Goal: Check status: Check status

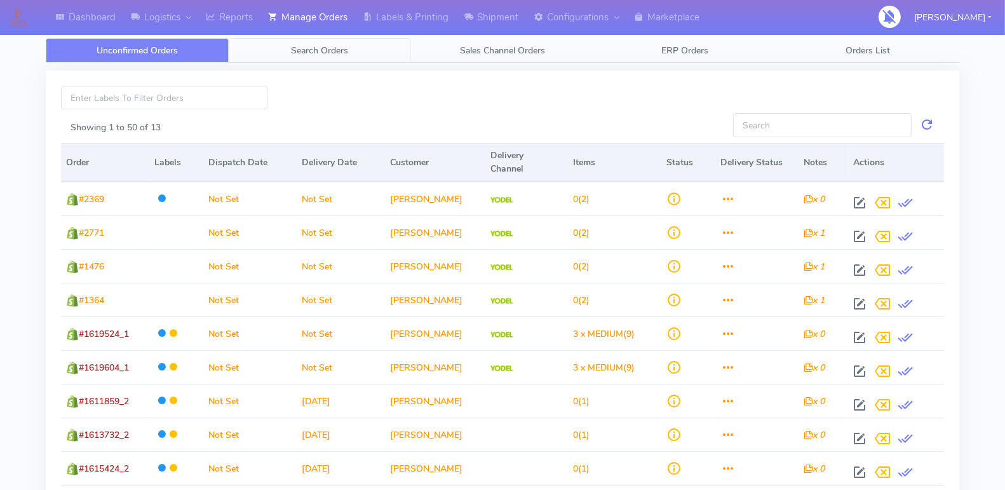
click at [309, 49] on span "Search Orders" at bounding box center [319, 50] width 57 height 12
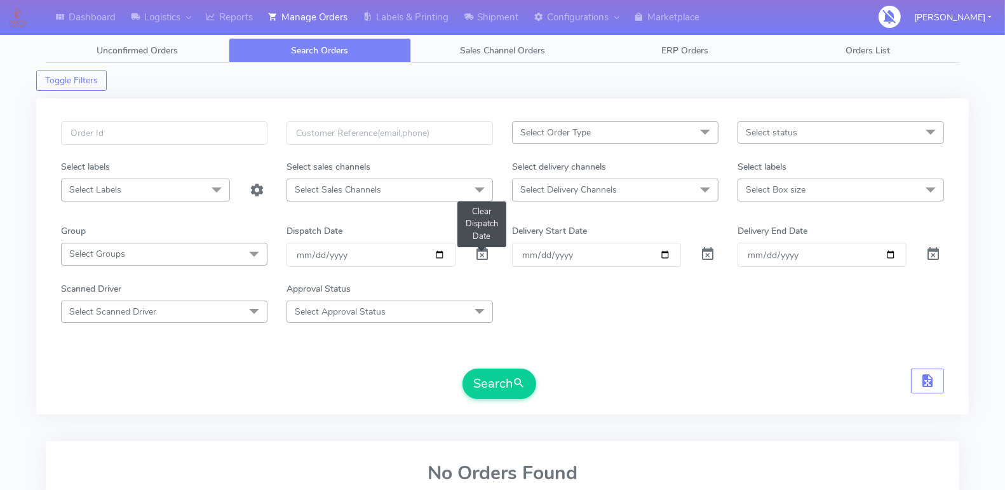
drag, startPoint x: 485, startPoint y: 257, endPoint x: 335, endPoint y: 194, distance: 161.7
click at [485, 257] on span at bounding box center [481, 257] width 15 height 12
click at [165, 141] on input "text" at bounding box center [164, 133] width 206 height 24
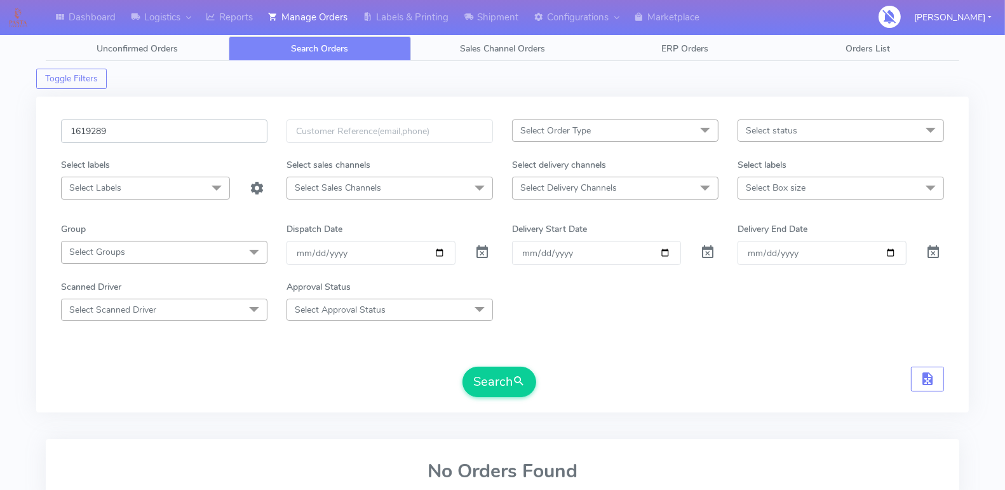
type input "1619289"
click at [474, 363] on form "1619289 Select Order Type Select All MEALS ATAVI One Off Pasta Club Gift Kit Ev…" at bounding box center [502, 258] width 883 height 278
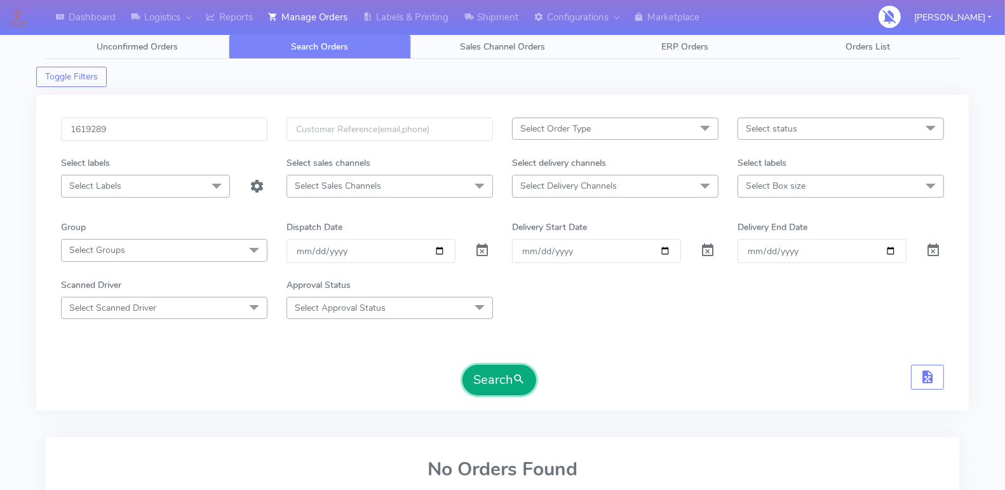
click at [476, 377] on button "Search" at bounding box center [499, 380] width 74 height 30
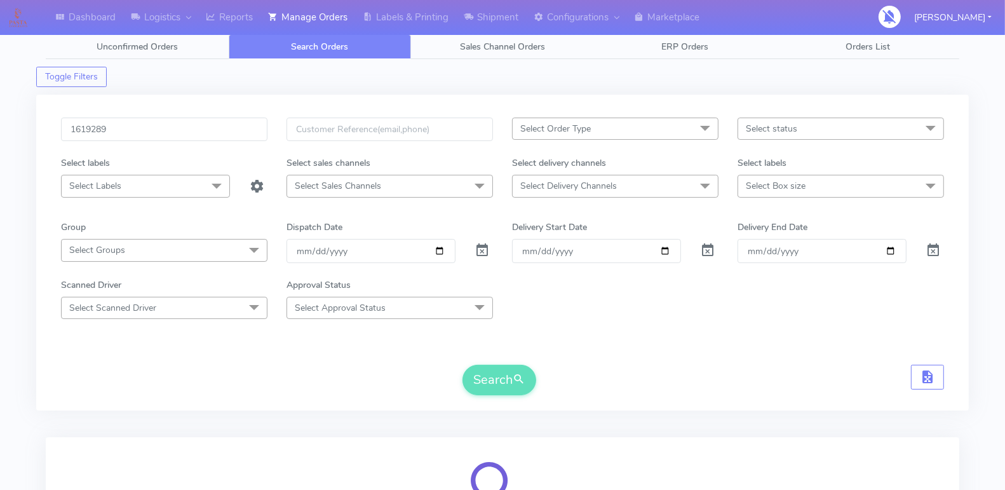
scroll to position [163, 0]
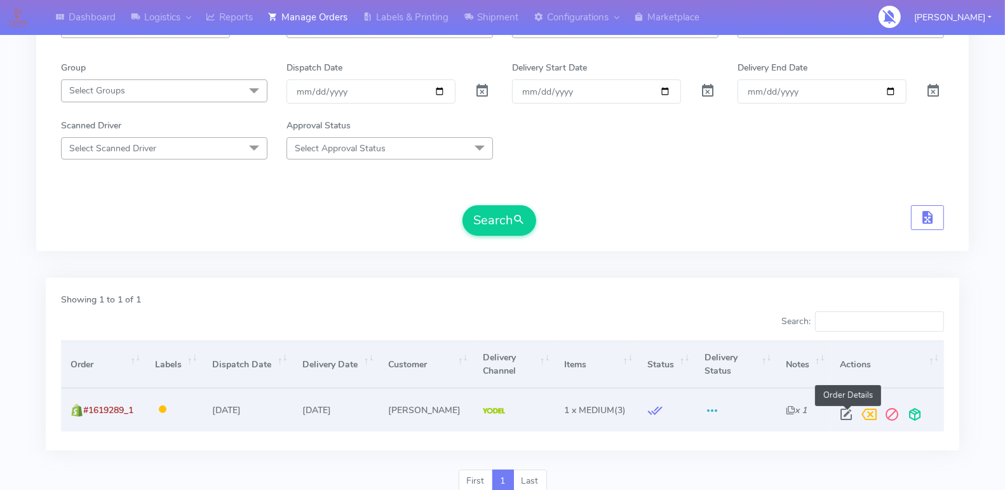
click at [851, 411] on span at bounding box center [846, 417] width 23 height 12
select select "5"
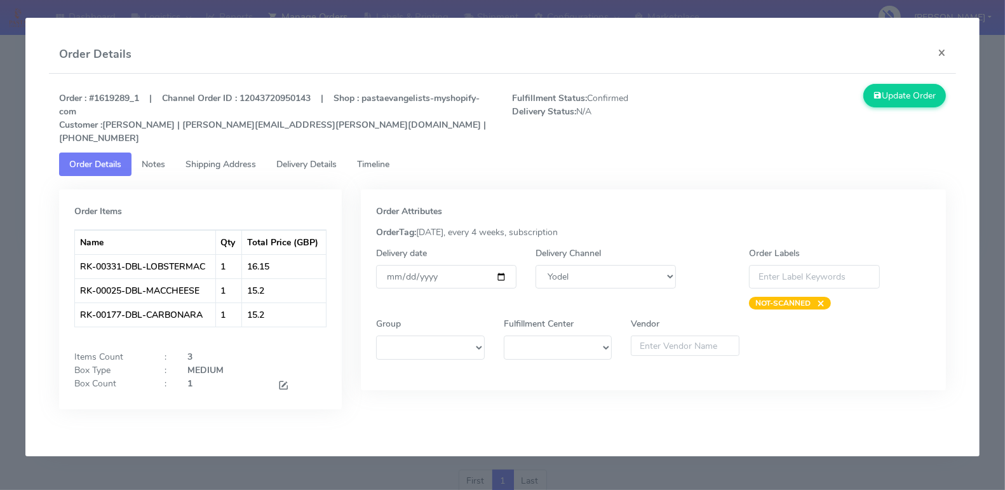
click at [387, 158] on span "Timeline" at bounding box center [373, 164] width 32 height 12
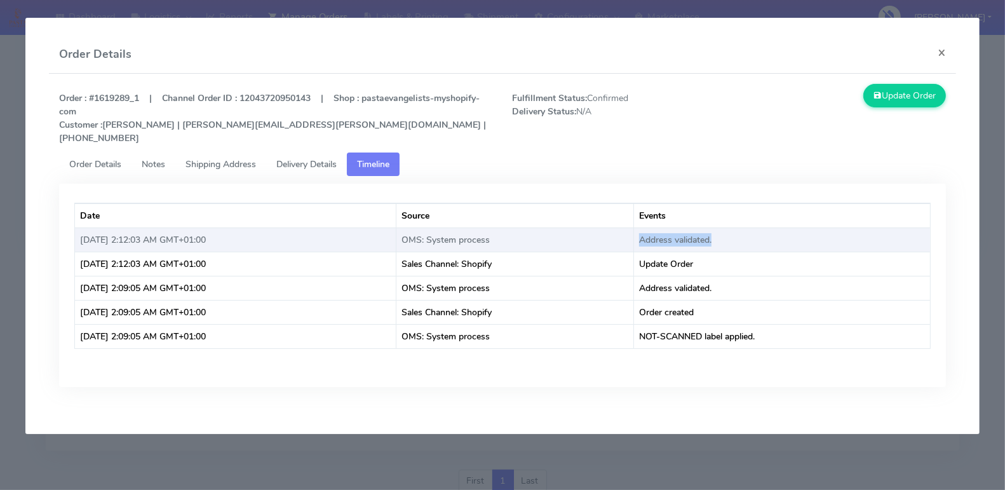
drag, startPoint x: 747, startPoint y: 222, endPoint x: 664, endPoint y: 224, distance: 82.6
click at [664, 227] on td "Address validated." at bounding box center [782, 239] width 296 height 24
copy td "Address validated."
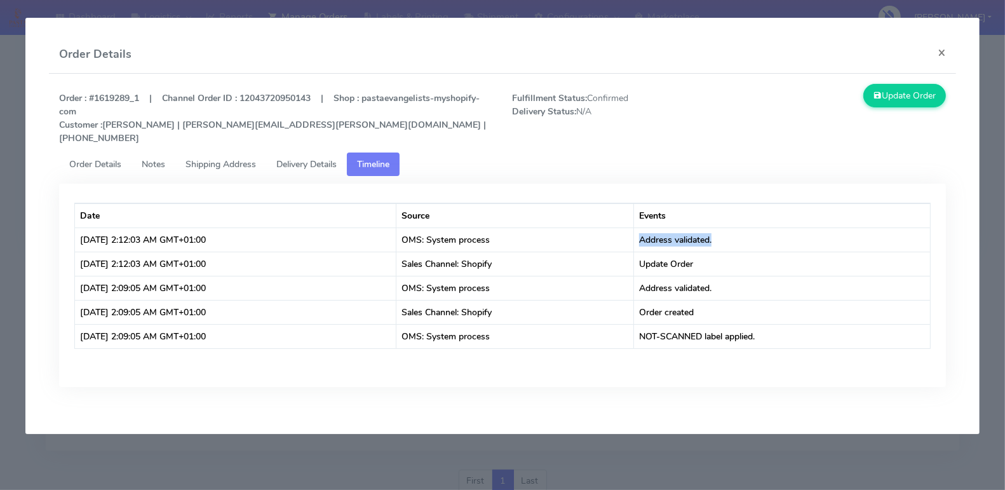
click at [112, 158] on span "Order Details" at bounding box center [95, 164] width 52 height 12
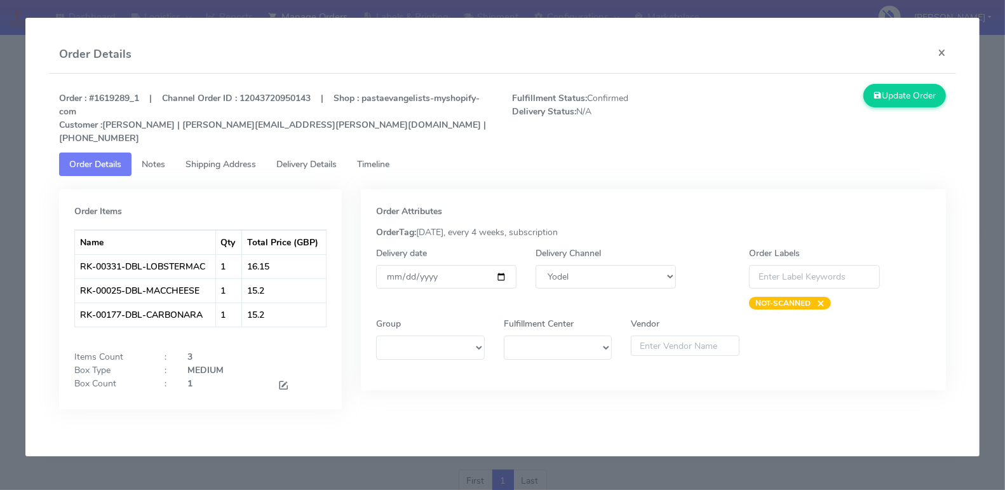
click at [152, 158] on span "Notes" at bounding box center [154, 164] width 24 height 12
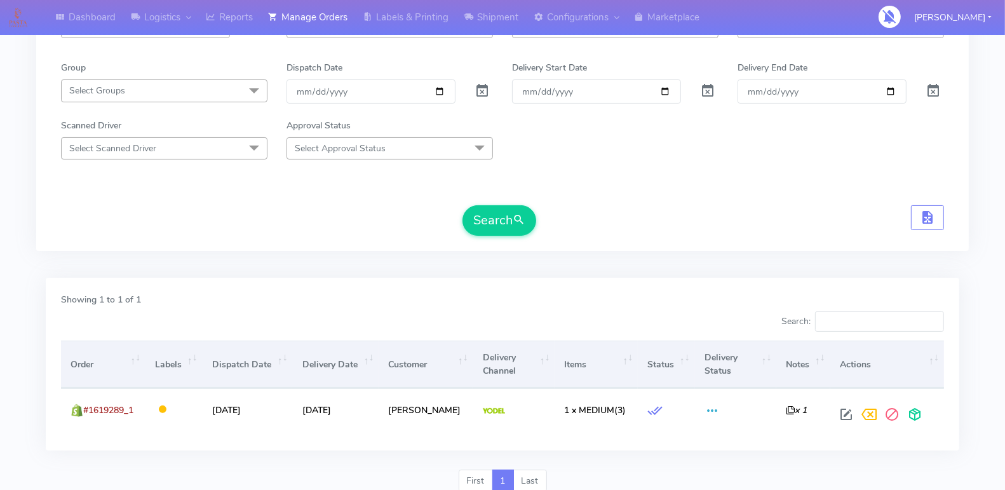
scroll to position [0, 0]
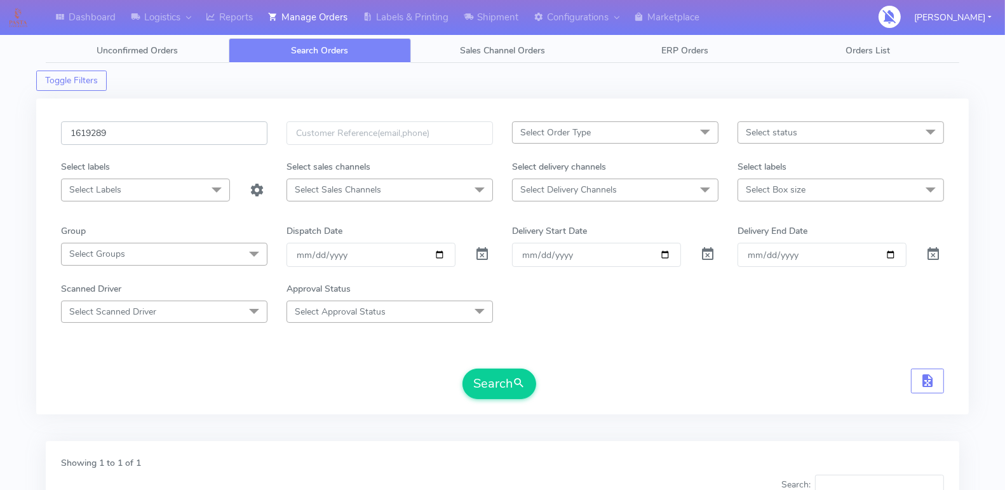
click at [124, 136] on input "1619289" at bounding box center [164, 133] width 206 height 24
click at [124, 137] on input "1619289" at bounding box center [164, 133] width 206 height 24
click at [135, 128] on input "161" at bounding box center [164, 133] width 206 height 24
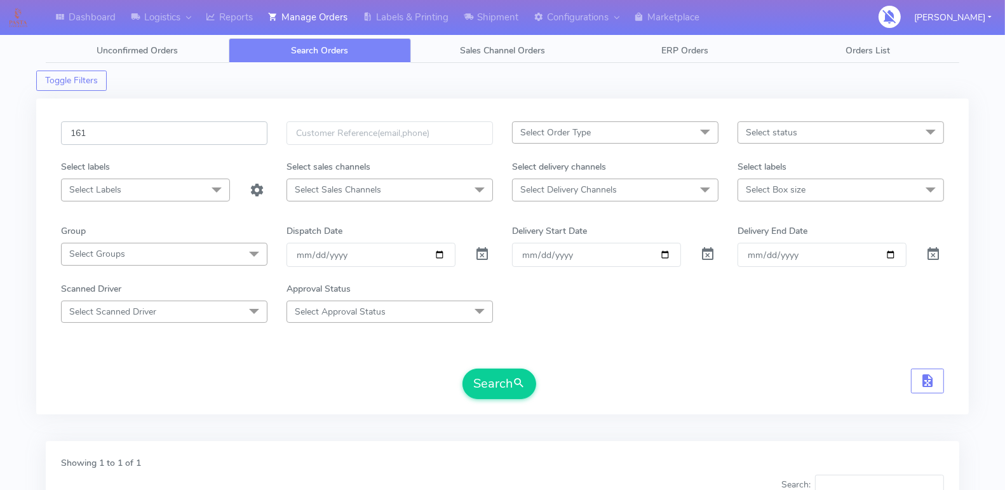
paste input "9380"
type input "1619380"
click at [481, 385] on button "Search" at bounding box center [499, 383] width 74 height 30
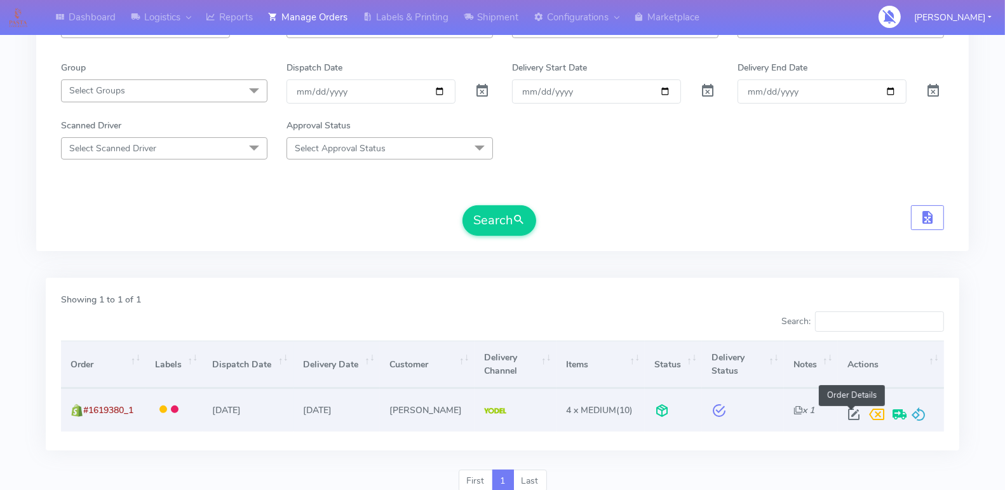
click at [847, 413] on span at bounding box center [853, 417] width 23 height 12
select select "5"
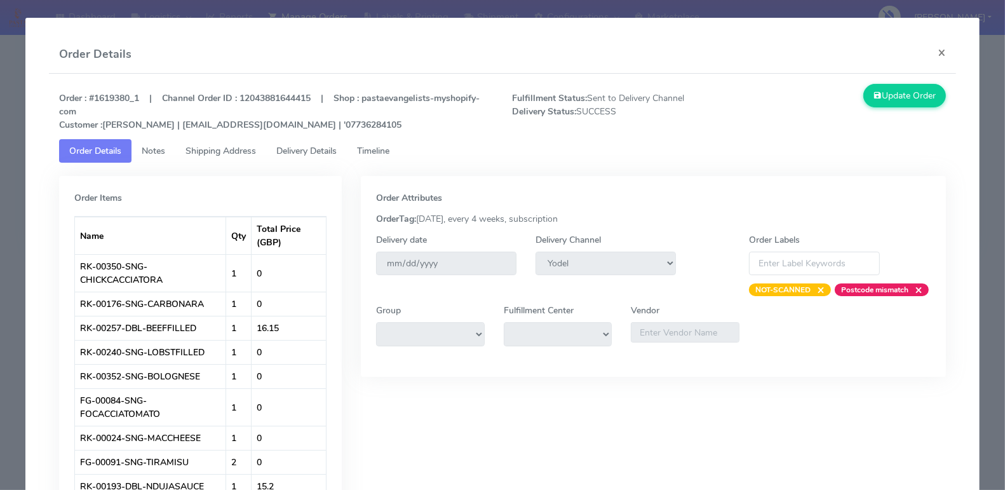
click at [389, 148] on span "Timeline" at bounding box center [373, 151] width 32 height 12
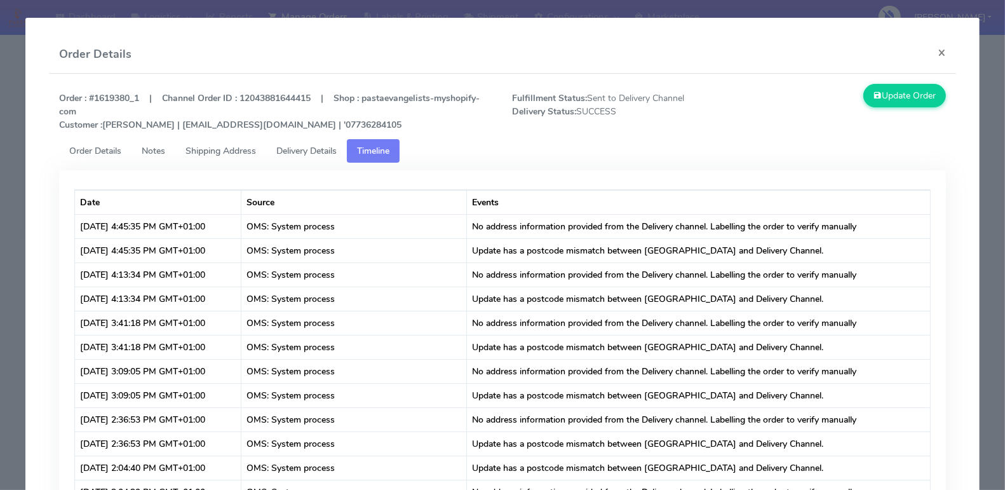
click at [315, 149] on span "Delivery Details" at bounding box center [306, 151] width 60 height 12
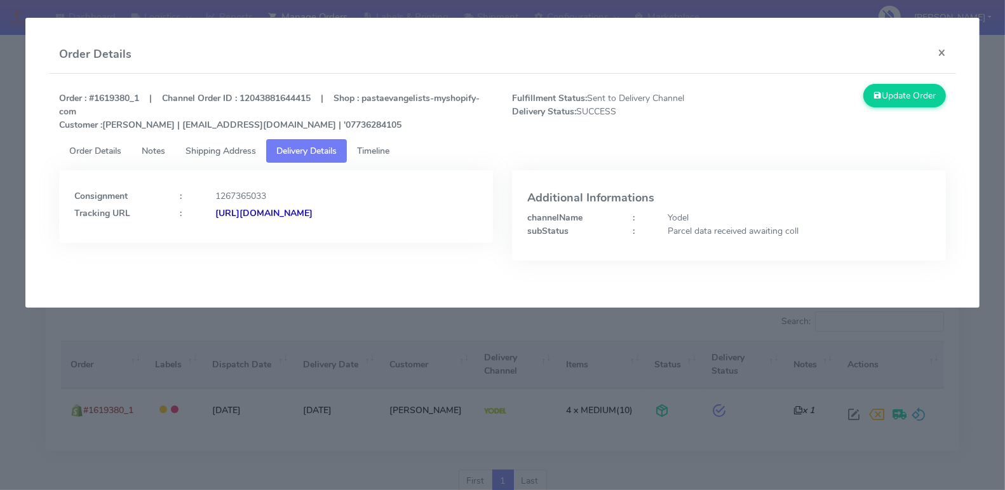
click at [377, 152] on span "Timeline" at bounding box center [373, 151] width 32 height 12
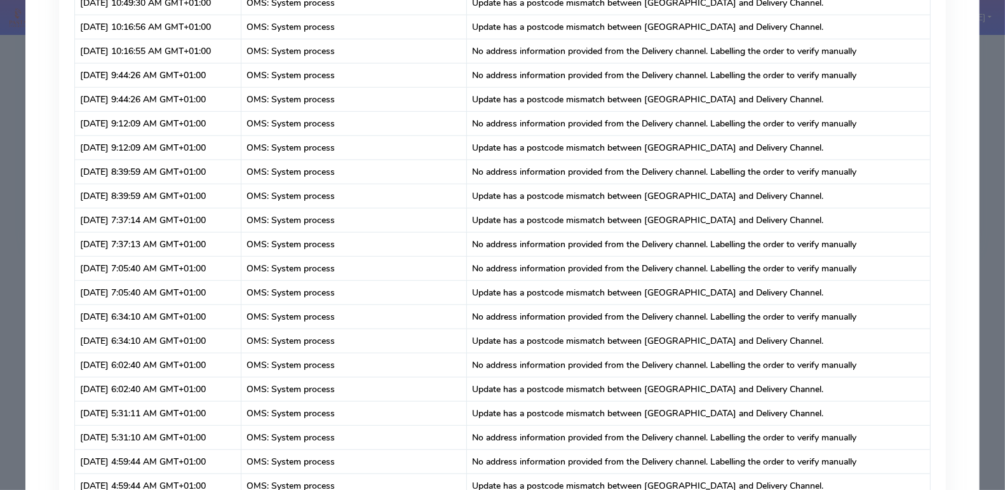
scroll to position [0, 0]
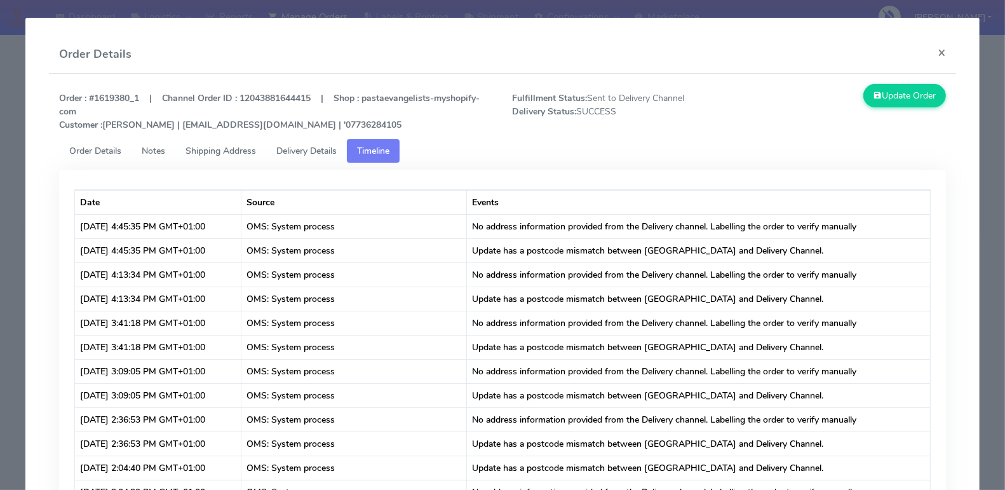
click at [311, 149] on span "Delivery Details" at bounding box center [306, 151] width 60 height 12
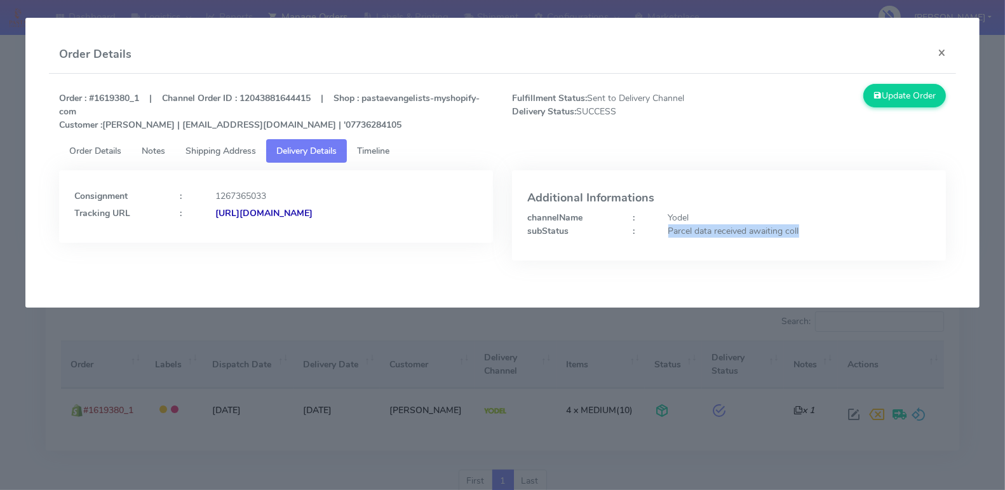
drag, startPoint x: 811, startPoint y: 233, endPoint x: 668, endPoint y: 232, distance: 142.9
click at [667, 232] on div "Parcel data received awaiting coll" at bounding box center [799, 230] width 281 height 13
copy div "Parcel data received awaiting coll"
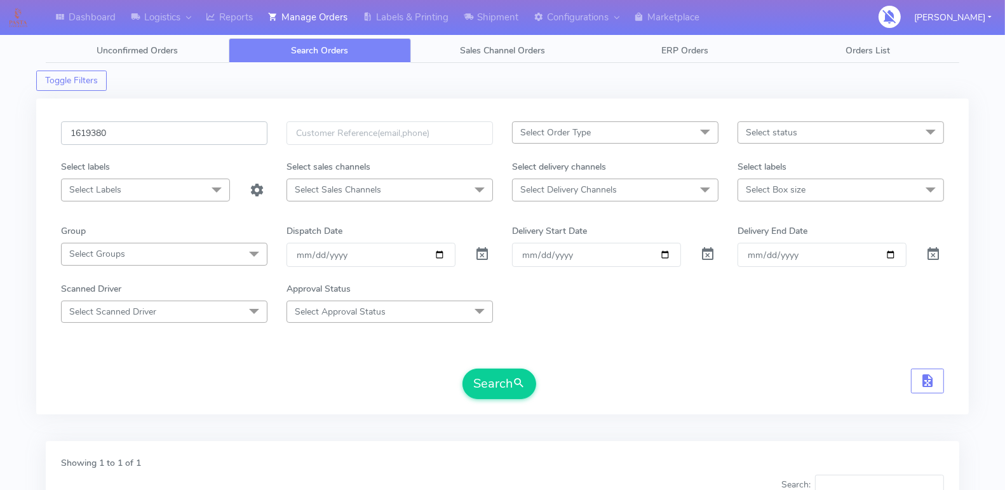
click at [158, 135] on input "1619380" at bounding box center [164, 133] width 206 height 24
paste input "289"
type input "1619289"
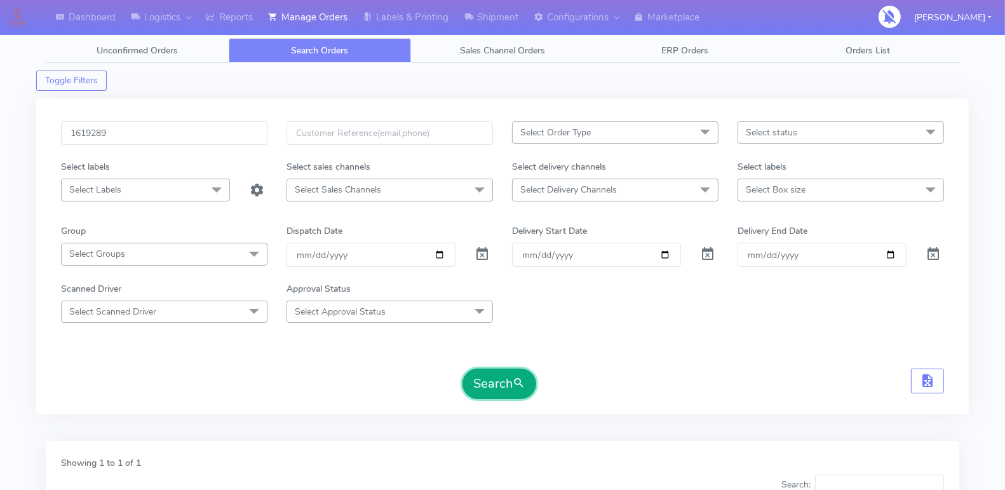
click at [487, 380] on button "Search" at bounding box center [499, 383] width 74 height 30
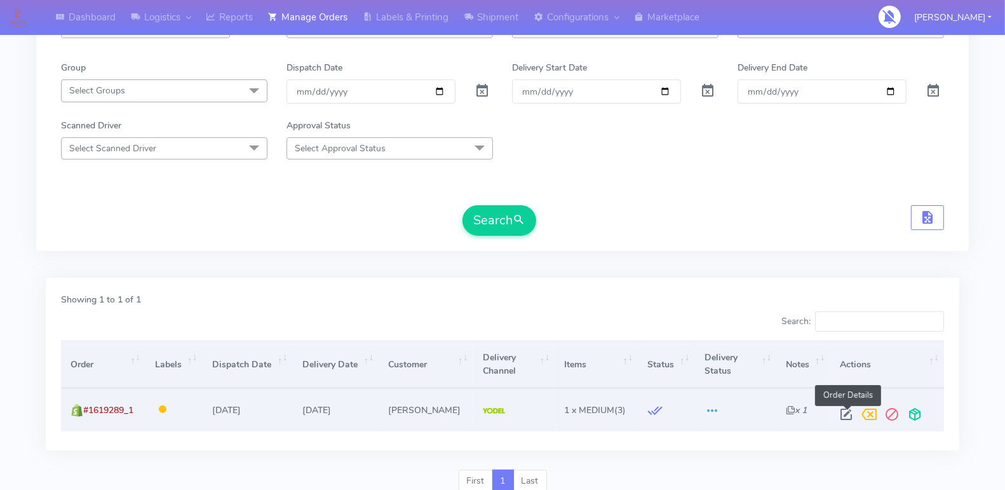
click at [843, 411] on span at bounding box center [846, 417] width 23 height 12
select select "5"
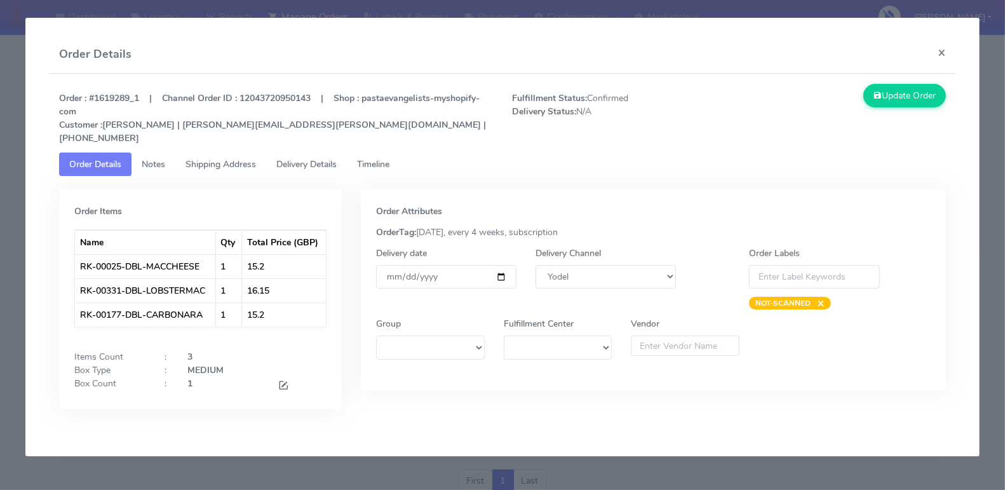
click at [307, 158] on span "Delivery Details" at bounding box center [306, 164] width 60 height 12
